Goal: Task Accomplishment & Management: Use online tool/utility

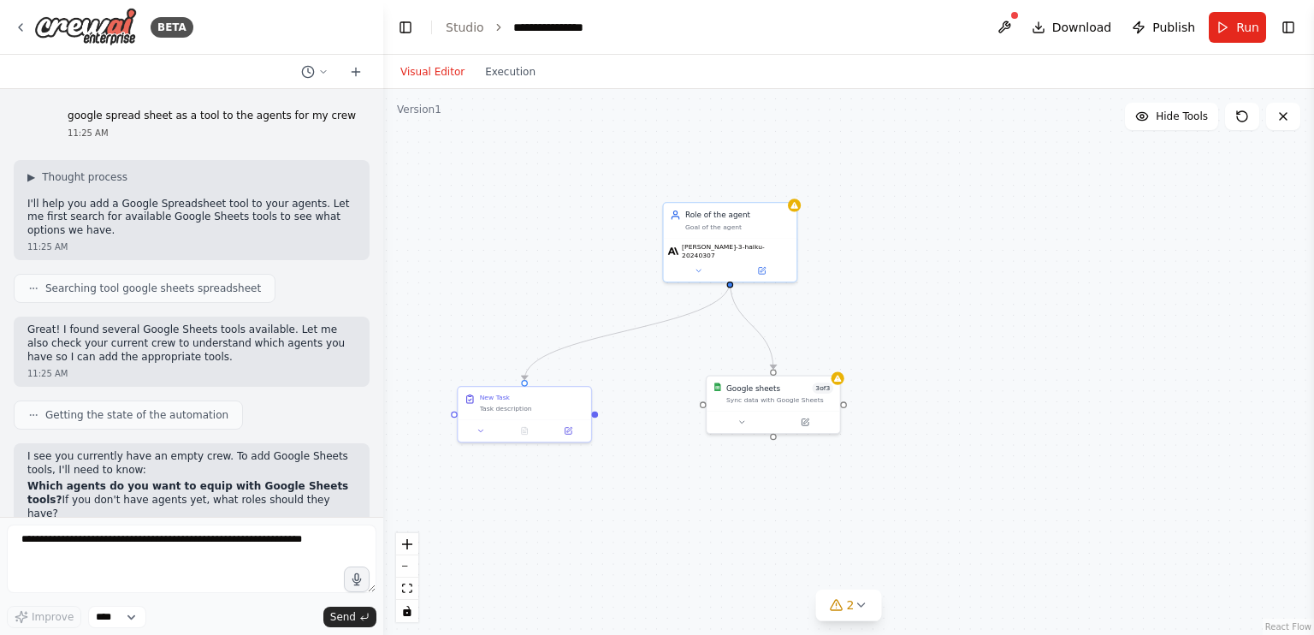
scroll to position [962, 0]
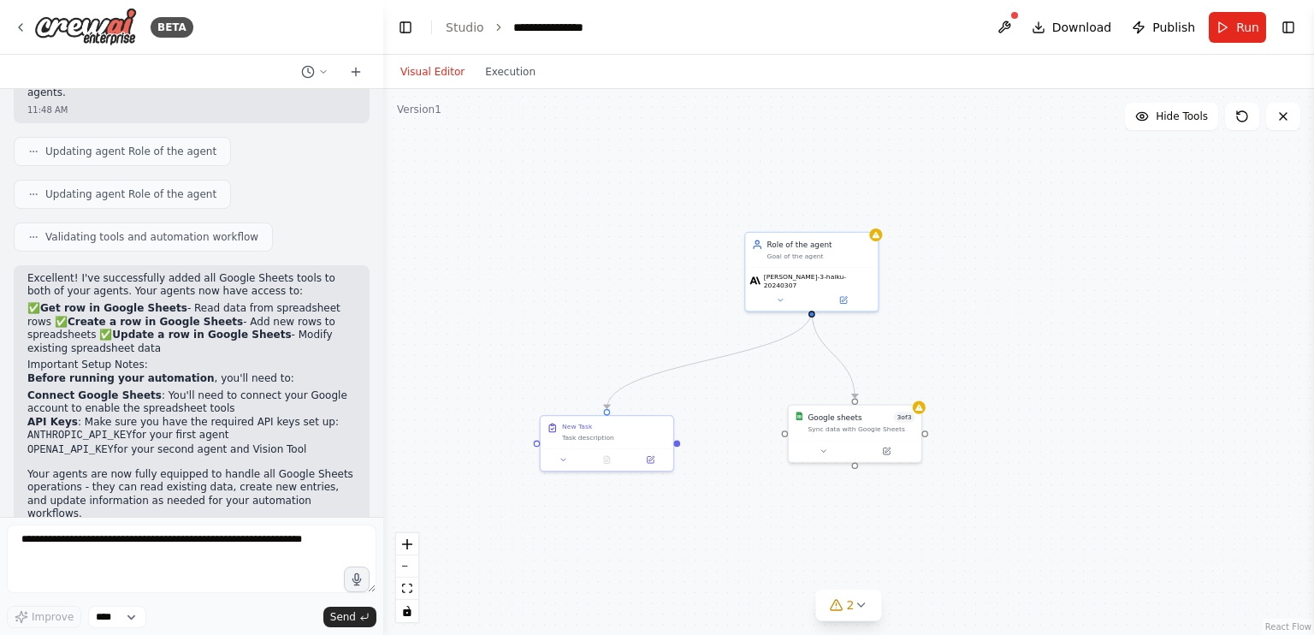
drag, startPoint x: 939, startPoint y: 317, endPoint x: 997, endPoint y: 345, distance: 63.5
click at [997, 345] on div ".deletable-edge-delete-btn { width: 20px; height: 20px; border: 0px solid #ffff…" at bounding box center [848, 362] width 931 height 546
click at [784, 434] on div at bounding box center [784, 431] width 7 height 7
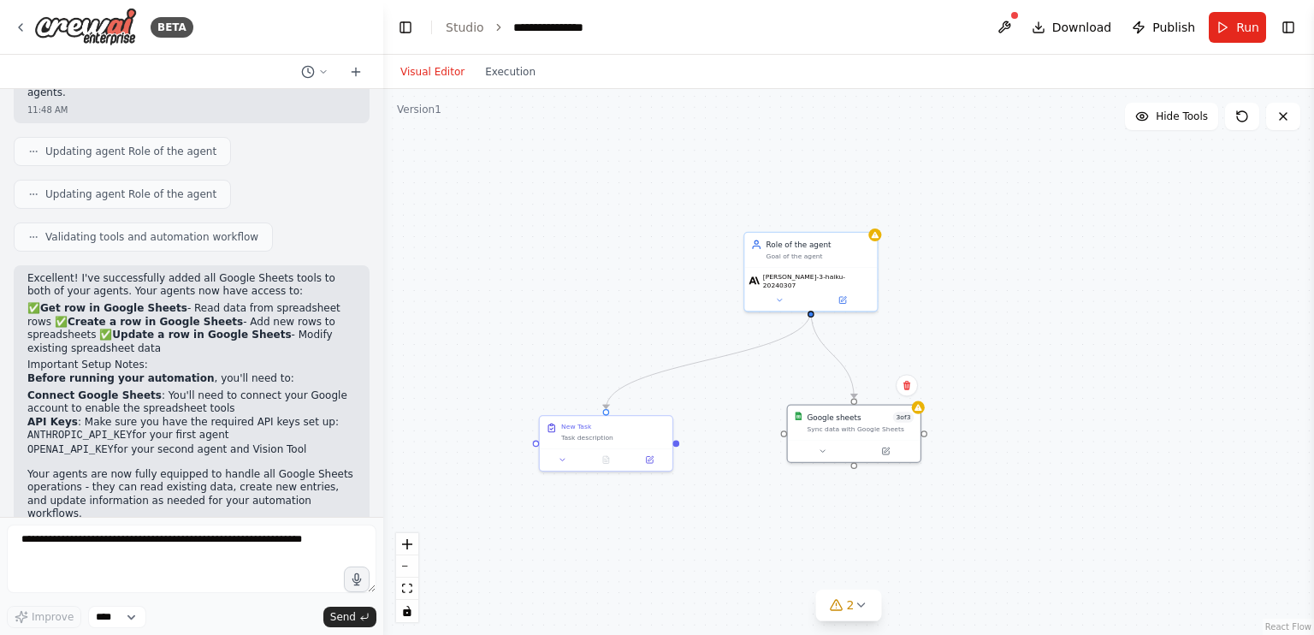
click at [953, 341] on div ".deletable-edge-delete-btn { width: 20px; height: 20px; border: 0px solid #ffff…" at bounding box center [848, 362] width 931 height 546
click at [413, 25] on button "Toggle Left Sidebar" at bounding box center [406, 27] width 24 height 24
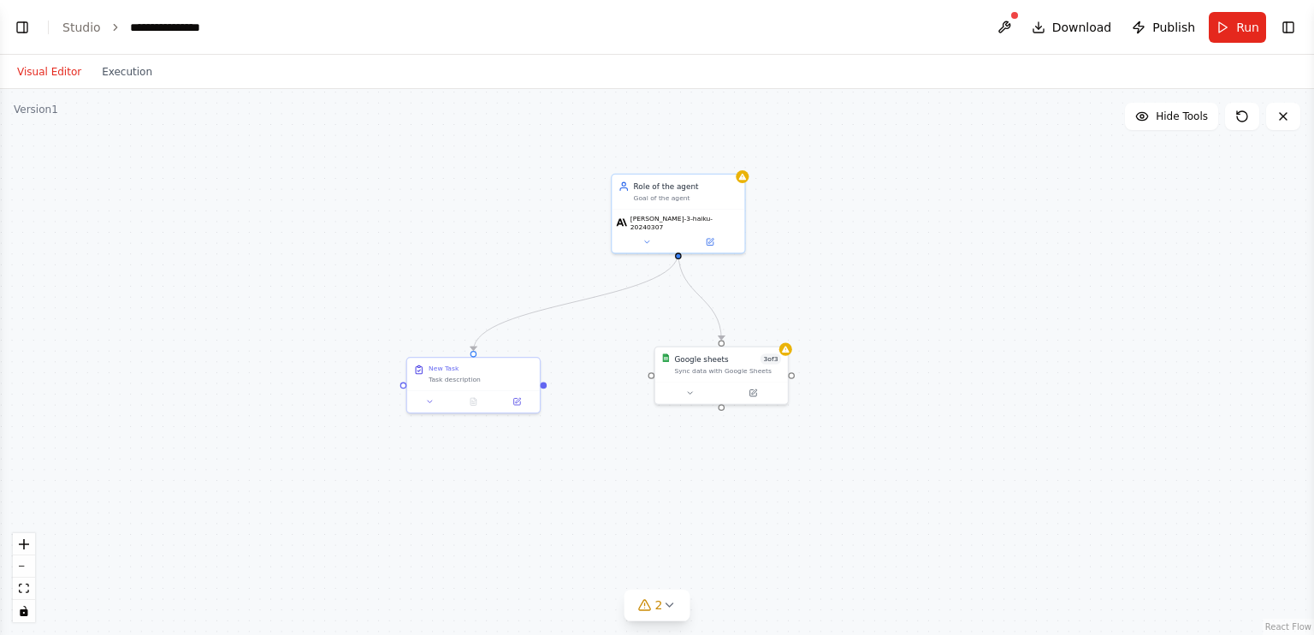
drag, startPoint x: 615, startPoint y: 297, endPoint x: 850, endPoint y: 322, distance: 236.6
click at [850, 322] on div ".deletable-edge-delete-btn { width: 20px; height: 20px; border: 0px solid #ffff…" at bounding box center [657, 362] width 1314 height 546
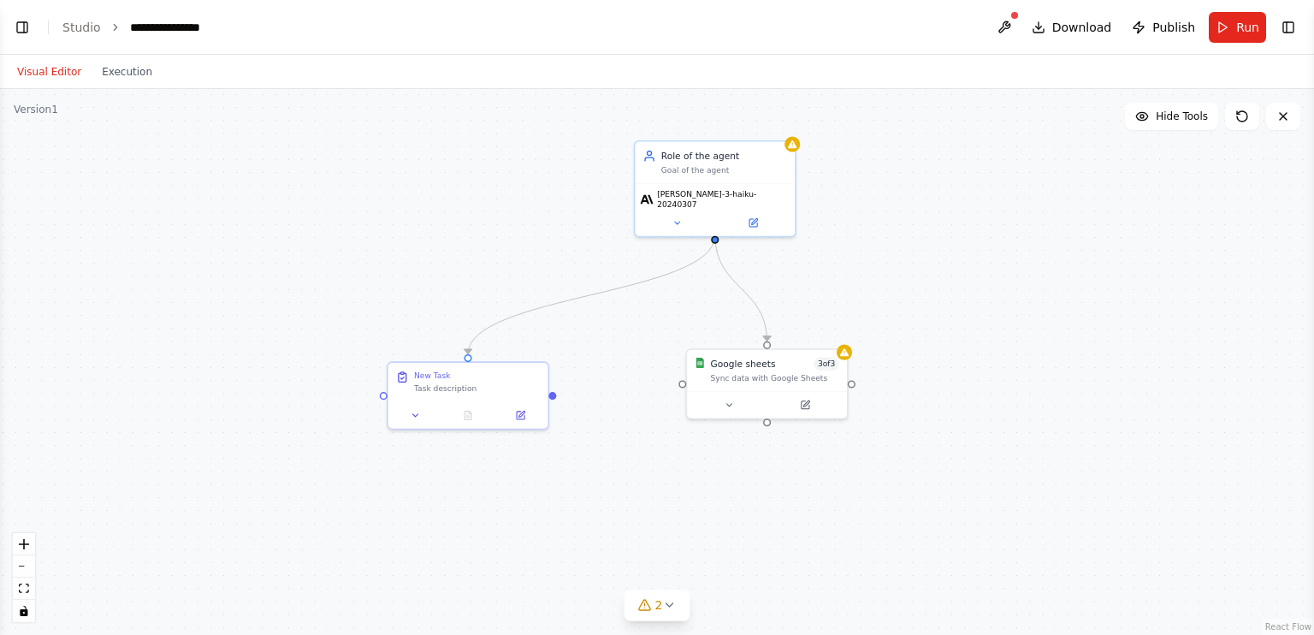
drag, startPoint x: 850, startPoint y: 322, endPoint x: 944, endPoint y: 228, distance: 133.1
click at [944, 228] on div ".deletable-edge-delete-btn { width: 20px; height: 20px; border: 0px solid #ffff…" at bounding box center [657, 362] width 1314 height 546
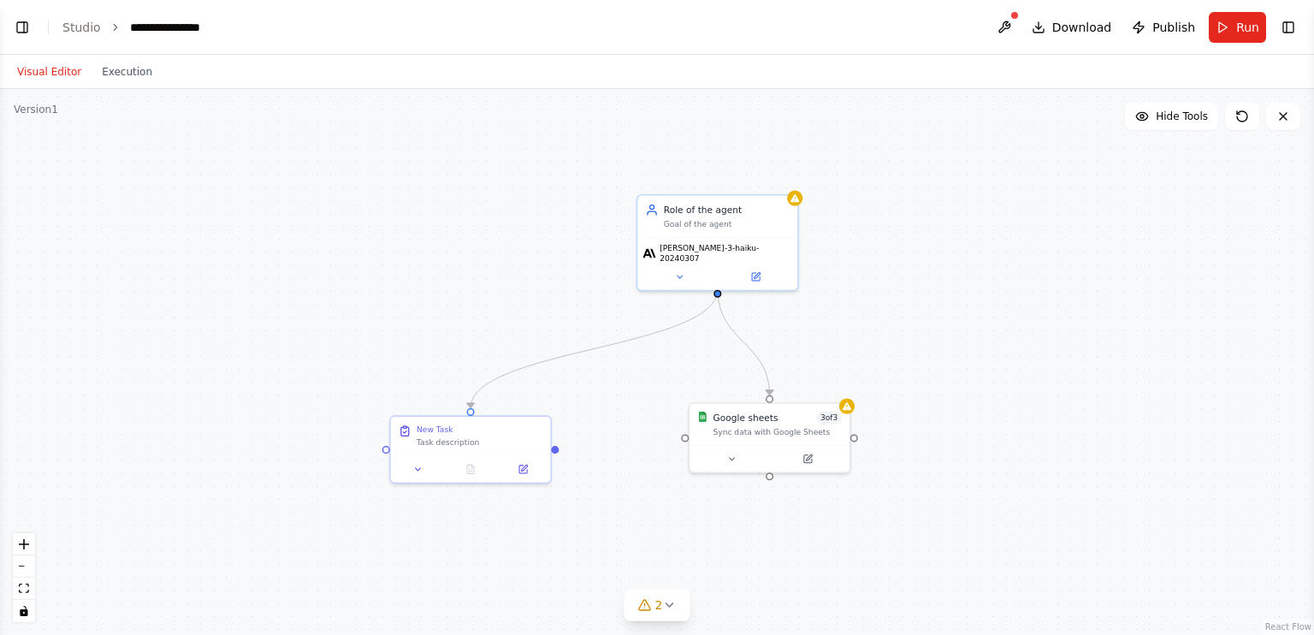
drag, startPoint x: 944, startPoint y: 228, endPoint x: 944, endPoint y: 273, distance: 45.3
click at [944, 273] on div ".deletable-edge-delete-btn { width: 20px; height: 20px; border: 0px solid #ffff…" at bounding box center [657, 362] width 1314 height 546
drag, startPoint x: 712, startPoint y: 232, endPoint x: 687, endPoint y: 228, distance: 25.2
click at [687, 228] on div "Role of the agent Goal of the agent" at bounding box center [692, 214] width 160 height 42
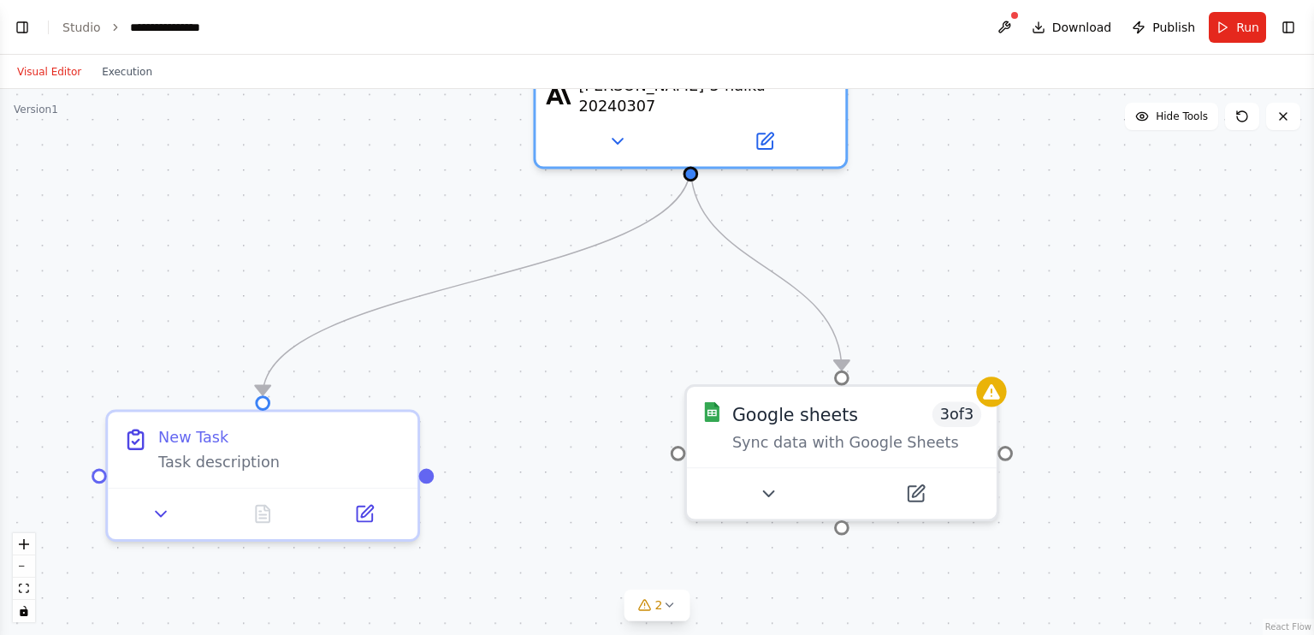
drag, startPoint x: 692, startPoint y: 436, endPoint x: 685, endPoint y: 301, distance: 135.3
click at [685, 301] on div ".deletable-edge-delete-btn { width: 20px; height: 20px; border: 0px solid #ffff…" at bounding box center [657, 362] width 1314 height 546
drag, startPoint x: 428, startPoint y: 470, endPoint x: 690, endPoint y: 162, distance: 405.4
click at [690, 162] on div ".deletable-edge-delete-btn { width: 20px; height: 20px; border: 0px solid #ffff…" at bounding box center [657, 362] width 1314 height 546
drag, startPoint x: 1009, startPoint y: 447, endPoint x: 1131, endPoint y: 437, distance: 121.9
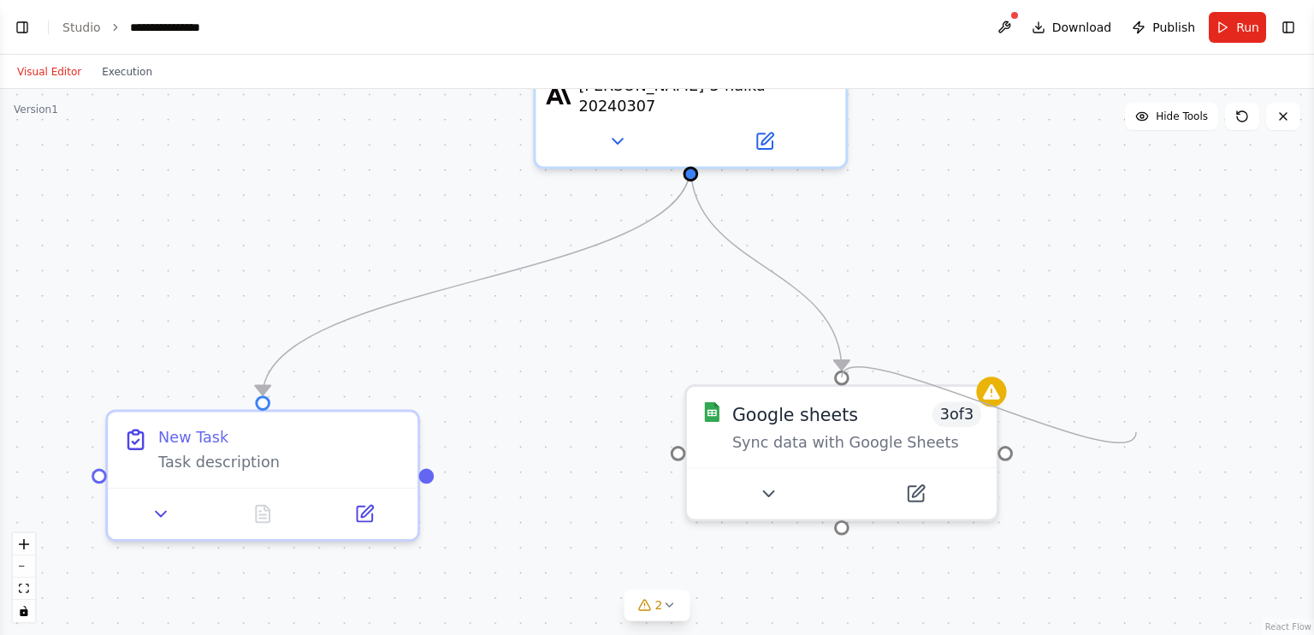
click at [1131, 437] on div ".deletable-edge-delete-btn { width: 20px; height: 20px; border: 0px solid #ffff…" at bounding box center [657, 362] width 1314 height 546
drag, startPoint x: 845, startPoint y: 526, endPoint x: 837, endPoint y: 541, distance: 16.5
click at [837, 541] on div ".deletable-edge-delete-btn { width: 20px; height: 20px; border: 0px solid #ffff…" at bounding box center [657, 362] width 1314 height 546
drag, startPoint x: 674, startPoint y: 449, endPoint x: 595, endPoint y: 455, distance: 78.9
click at [595, 455] on div ".deletable-edge-delete-btn { width: 20px; height: 20px; border: 0px solid #ffff…" at bounding box center [657, 362] width 1314 height 546
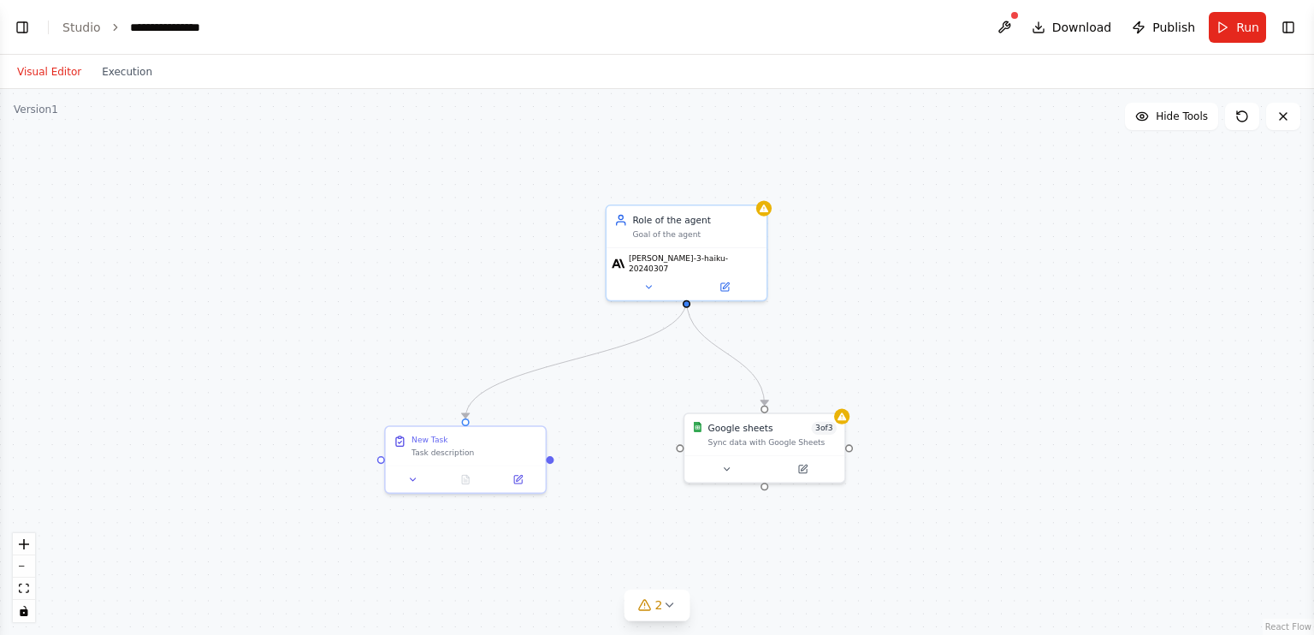
drag, startPoint x: 595, startPoint y: 455, endPoint x: 603, endPoint y: 461, distance: 9.8
click at [603, 461] on div ".deletable-edge-delete-btn { width: 20px; height: 20px; border: 0px solid #ffff…" at bounding box center [657, 362] width 1314 height 546
